Goal: Information Seeking & Learning: Learn about a topic

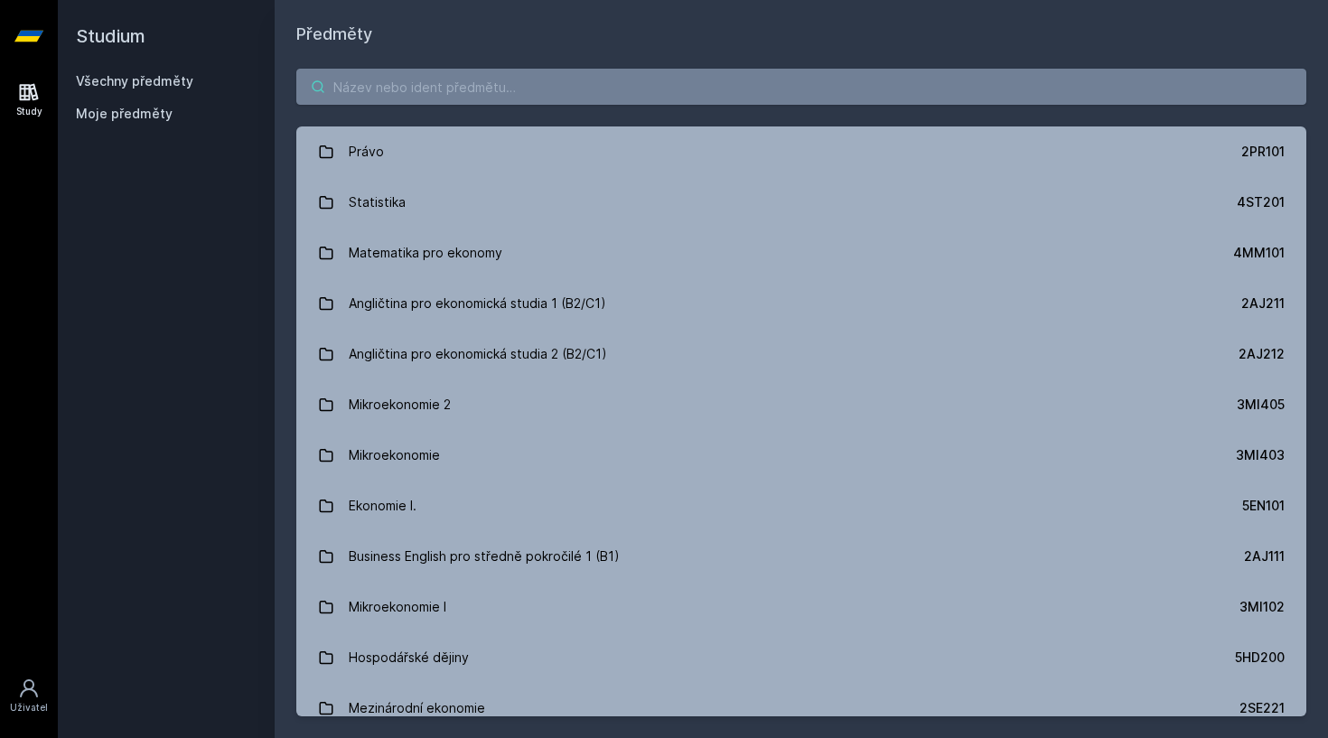
click at [464, 96] on input "search" at bounding box center [801, 87] width 1010 height 36
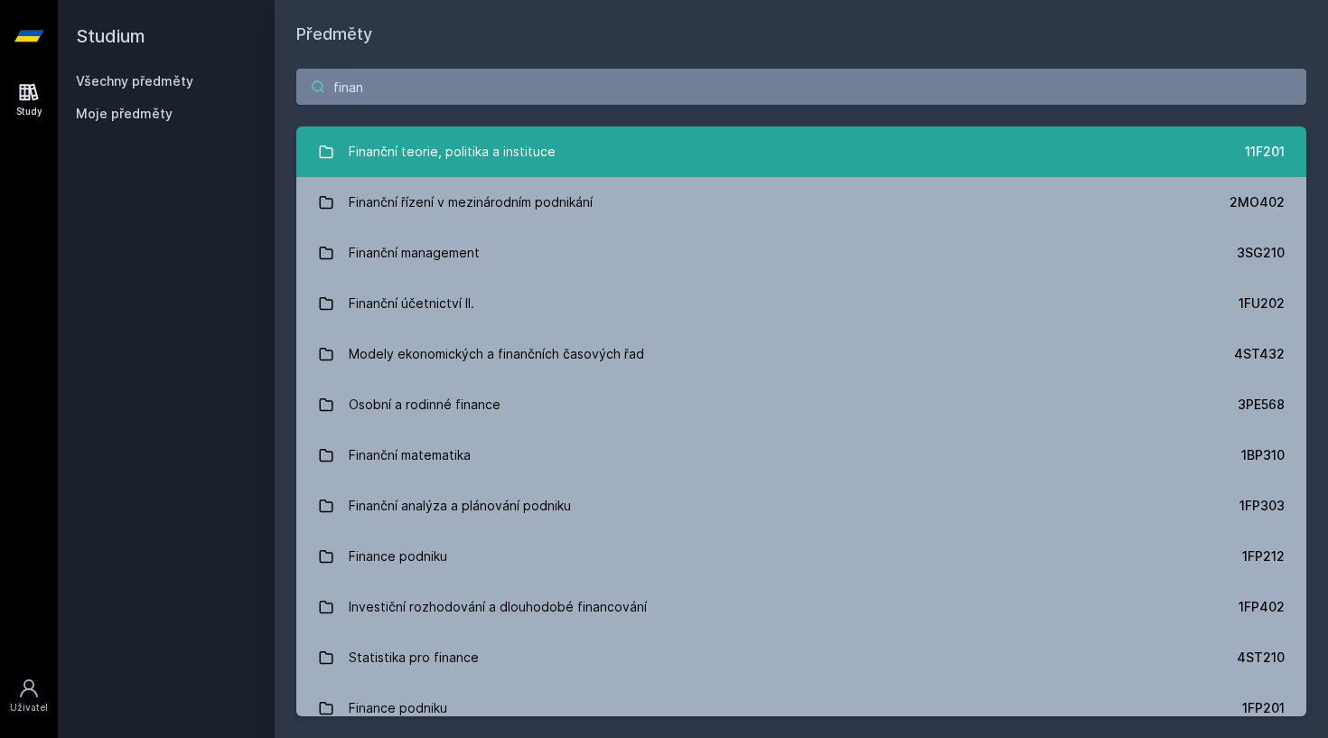
type input "finan"
click at [478, 152] on div "Finanční teorie, politika a instituce" at bounding box center [452, 152] width 207 height 36
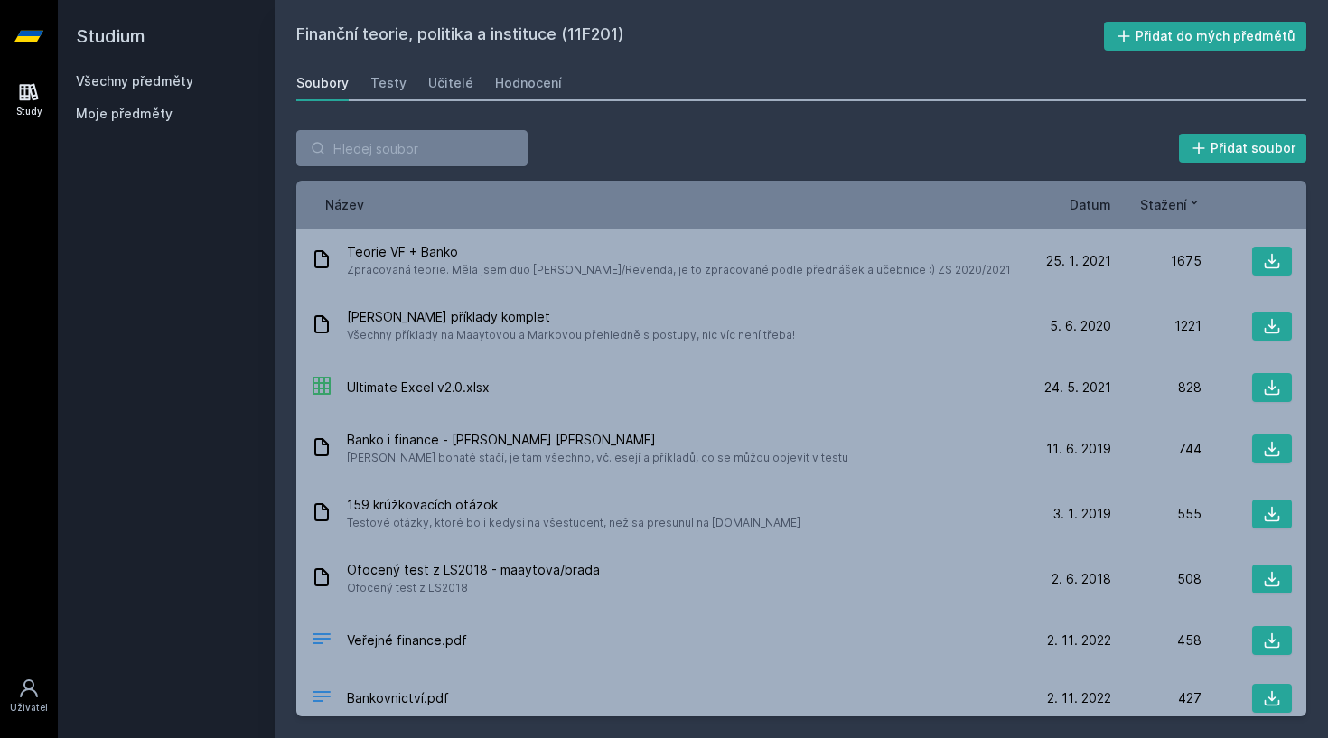
click at [1096, 204] on span "Datum" at bounding box center [1090, 204] width 42 height 19
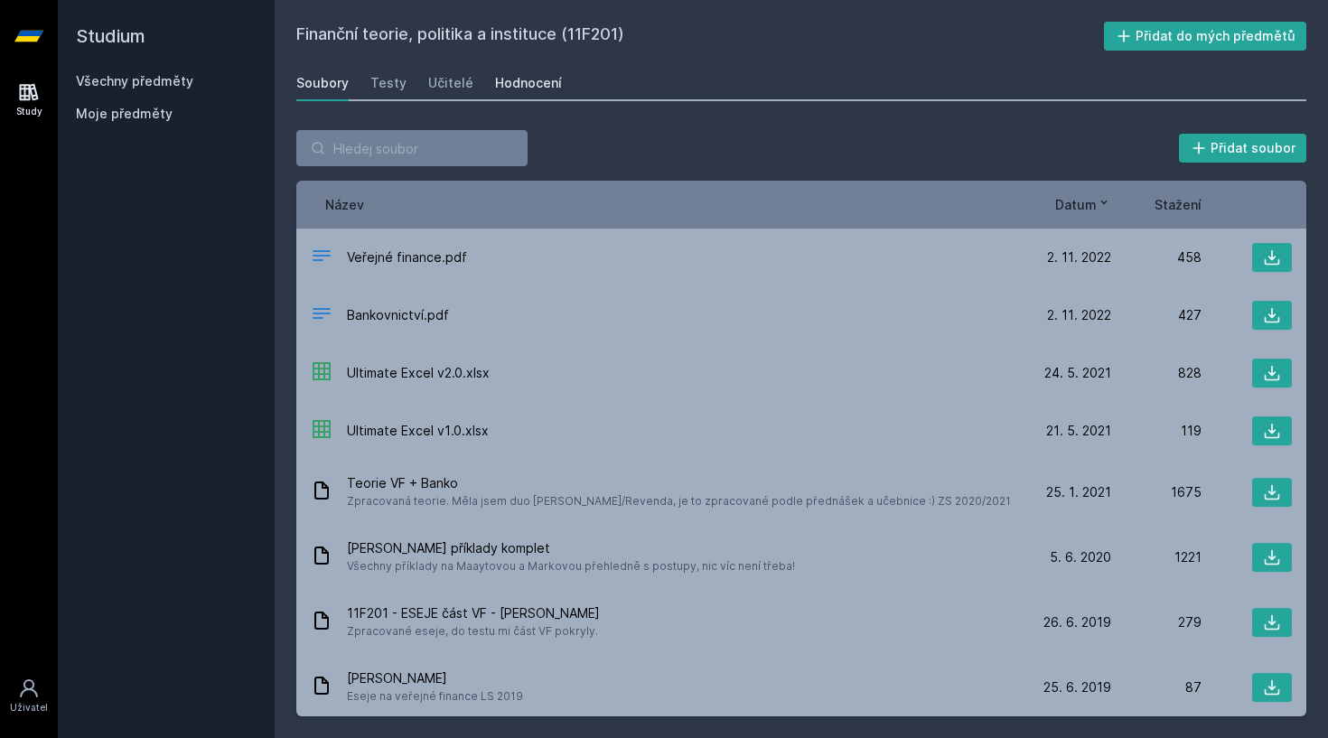
click at [495, 79] on div "Hodnocení" at bounding box center [528, 83] width 67 height 18
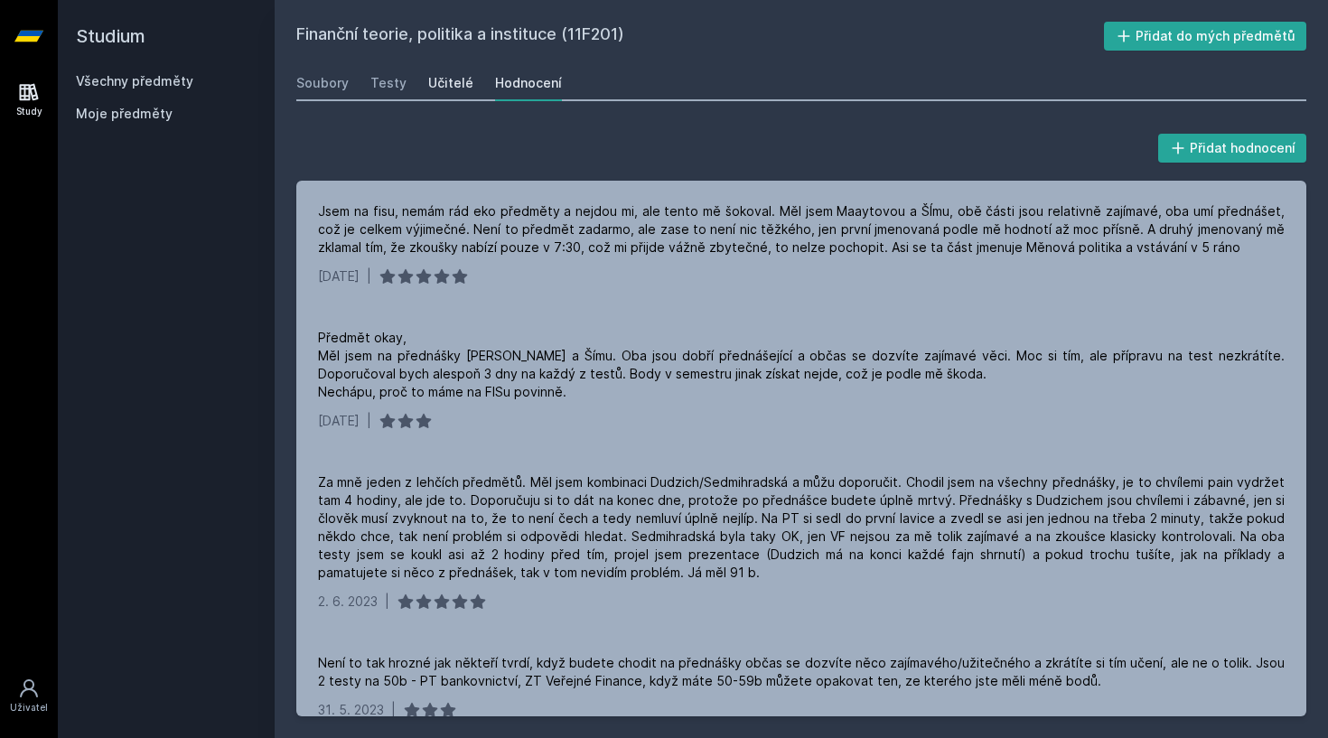
click at [440, 80] on div "Učitelé" at bounding box center [450, 83] width 45 height 18
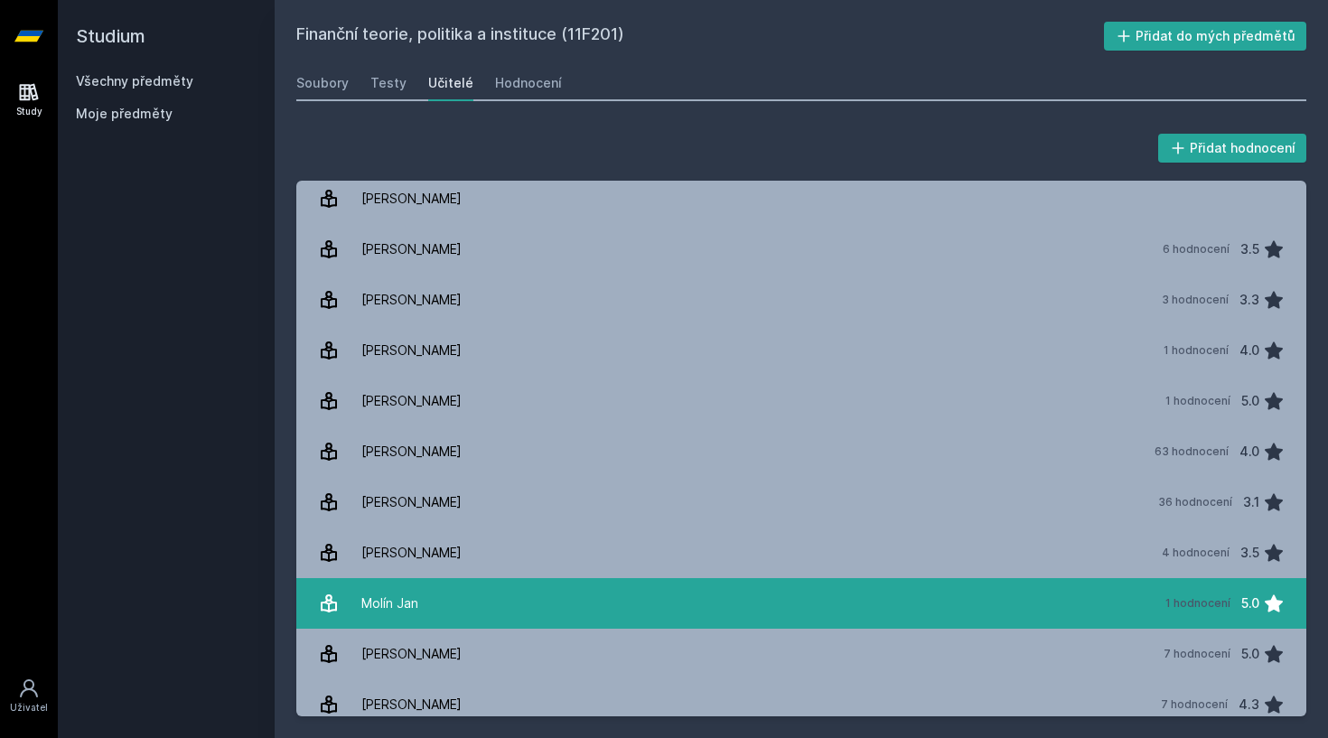
scroll to position [11, 0]
